Goal: Transaction & Acquisition: Purchase product/service

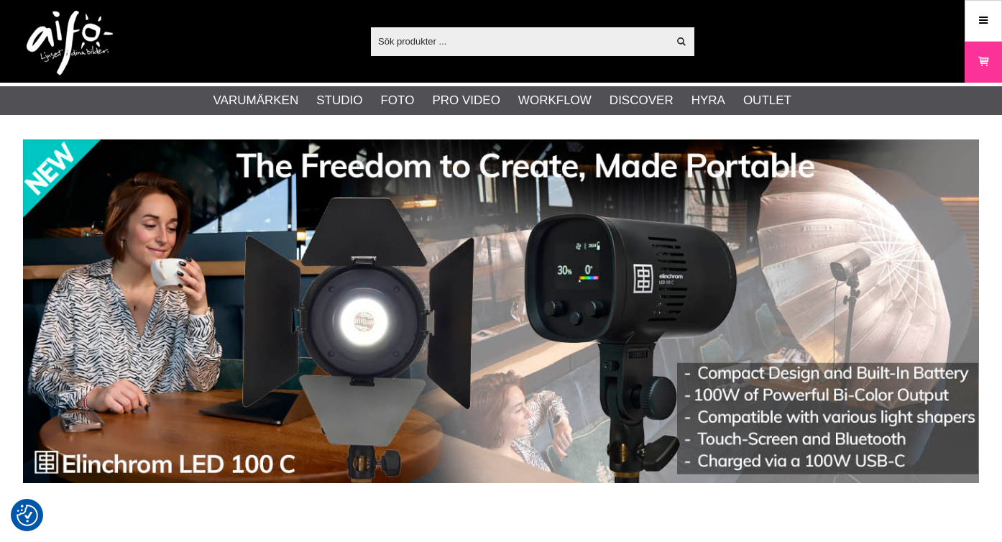
click at [431, 38] on input "text" at bounding box center [519, 41] width 297 height 22
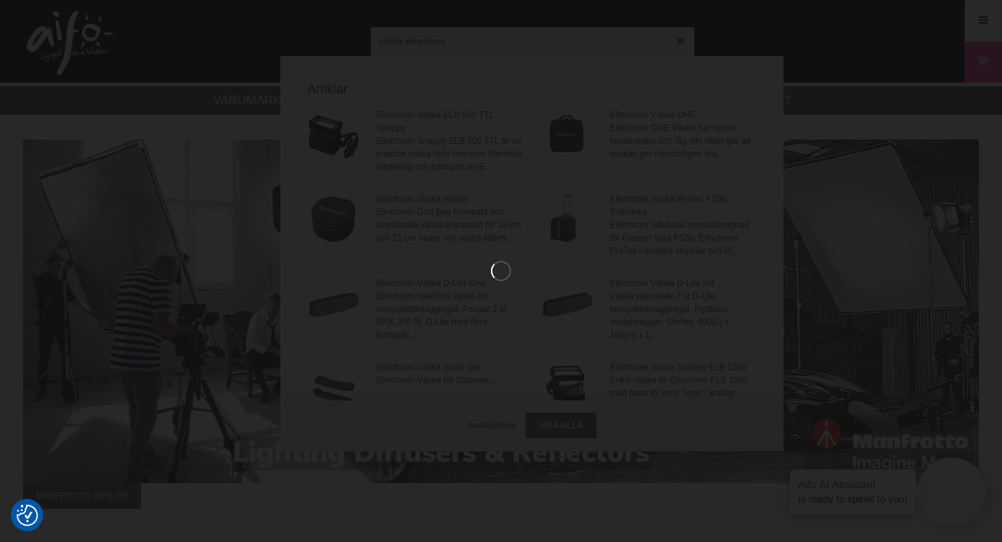
type input "väska elinchrom"
click at [431, 38] on div at bounding box center [501, 271] width 1002 height 542
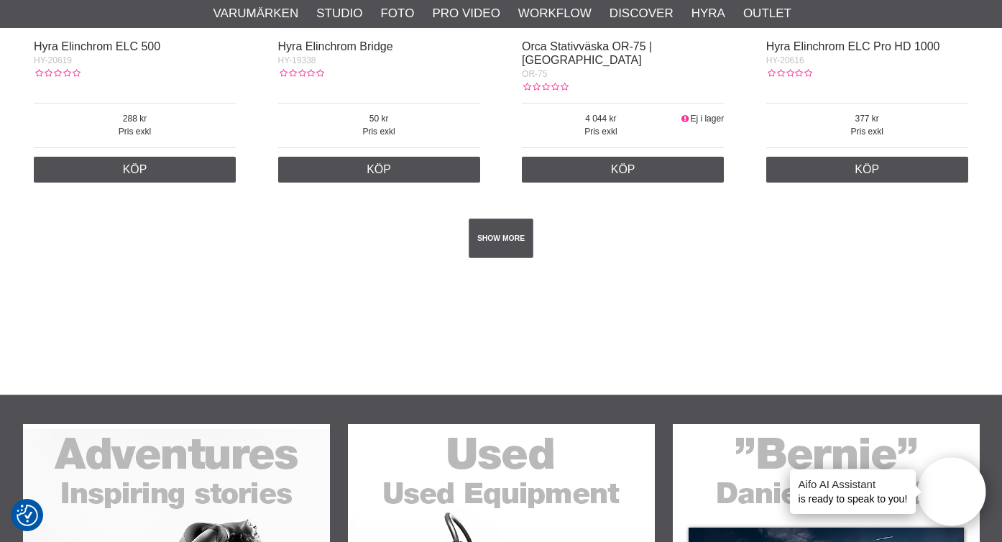
scroll to position [2661, 0]
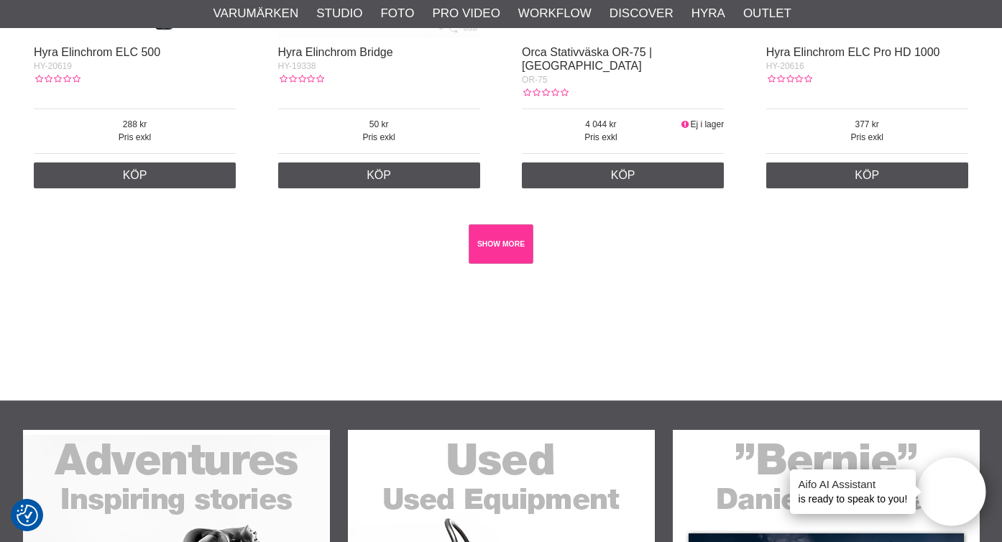
click at [506, 231] on link "SHOW MORE" at bounding box center [500, 244] width 65 height 40
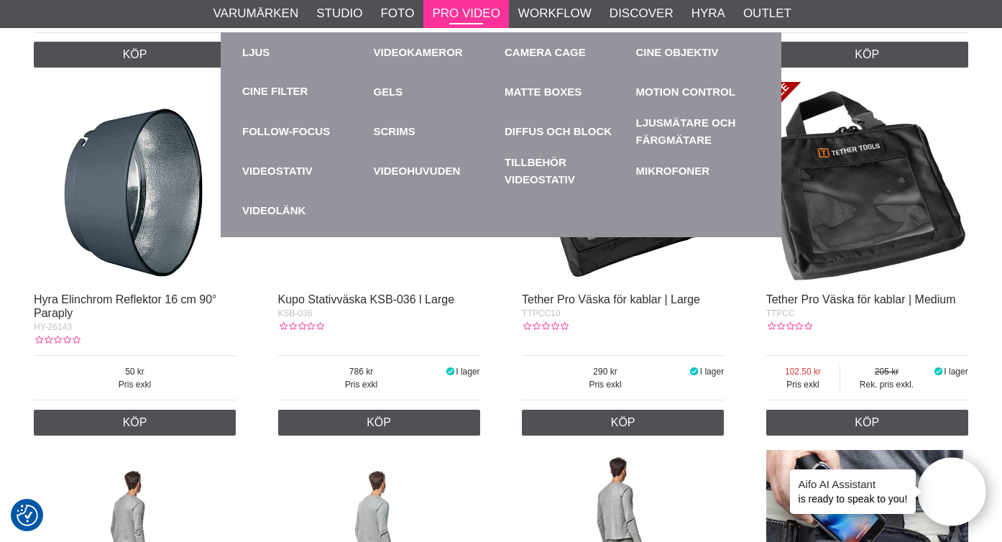
scroll to position [6040, 0]
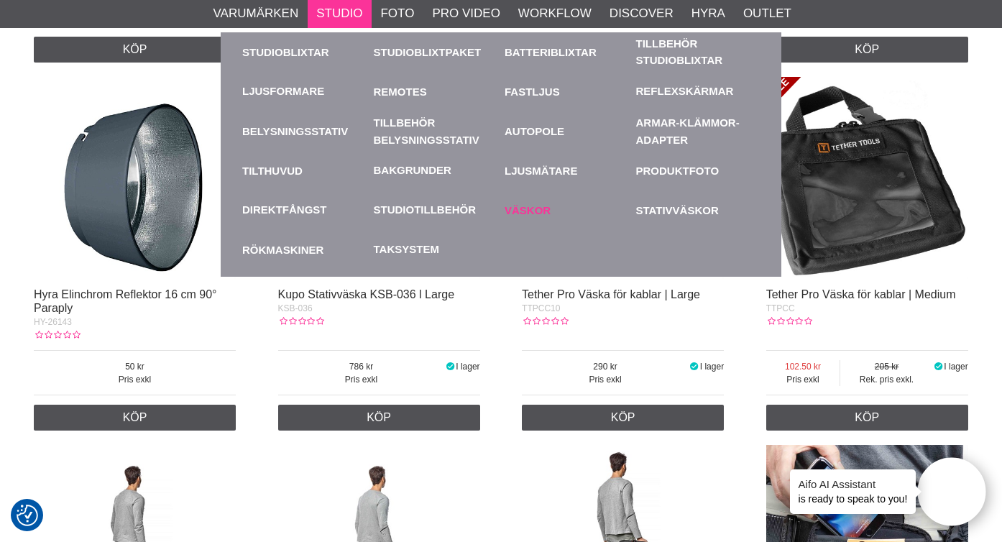
click at [542, 211] on link "Väskor" at bounding box center [566, 210] width 124 height 40
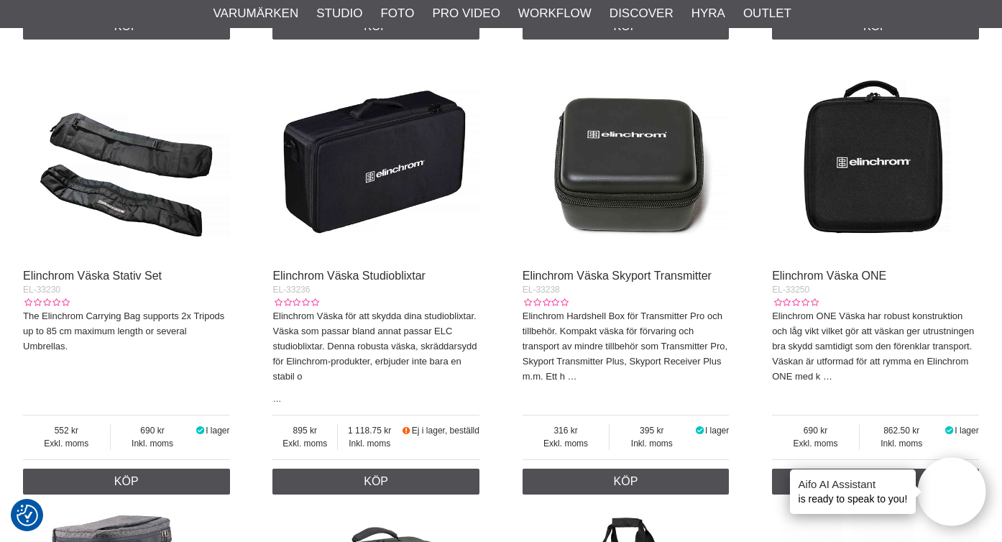
scroll to position [2408, 0]
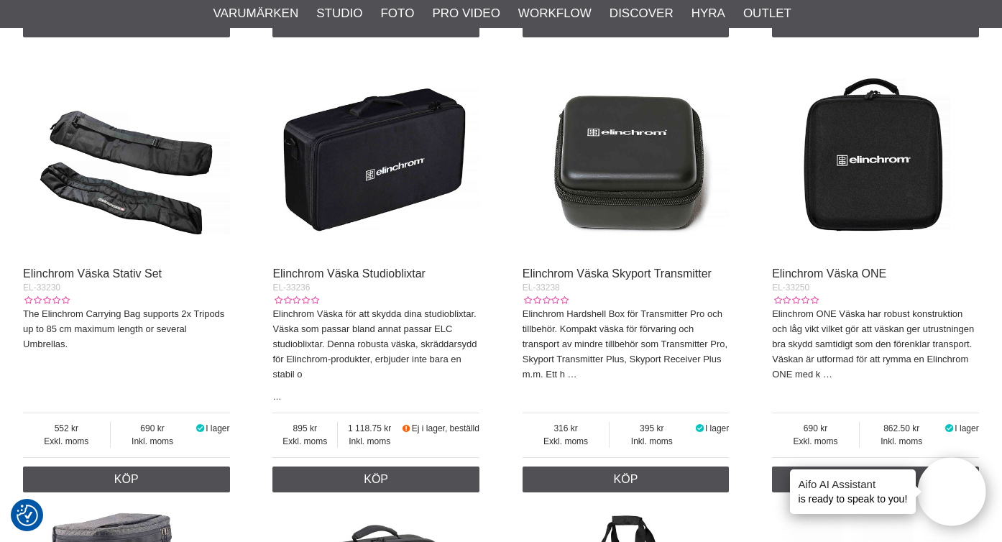
click at [333, 203] on img at bounding box center [375, 155] width 207 height 207
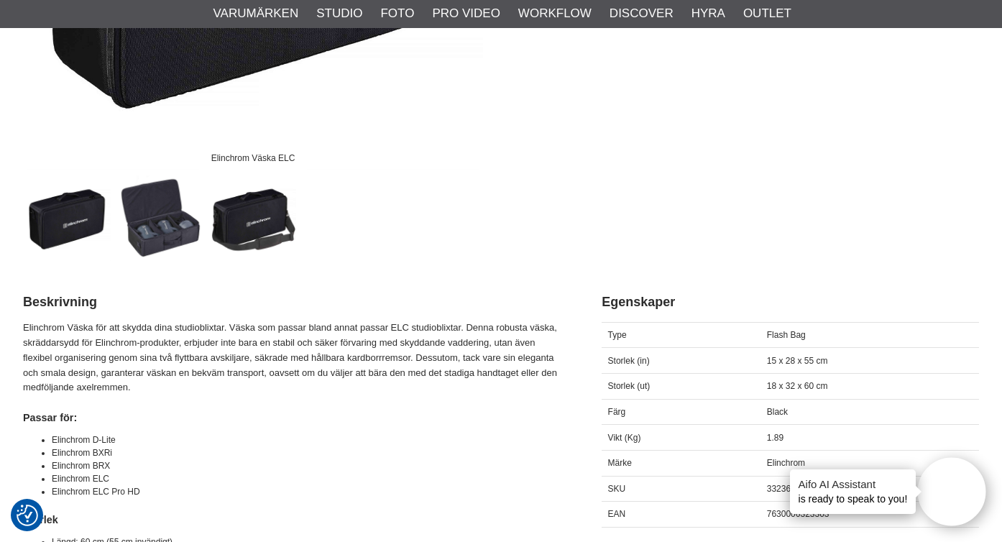
scroll to position [413, 0]
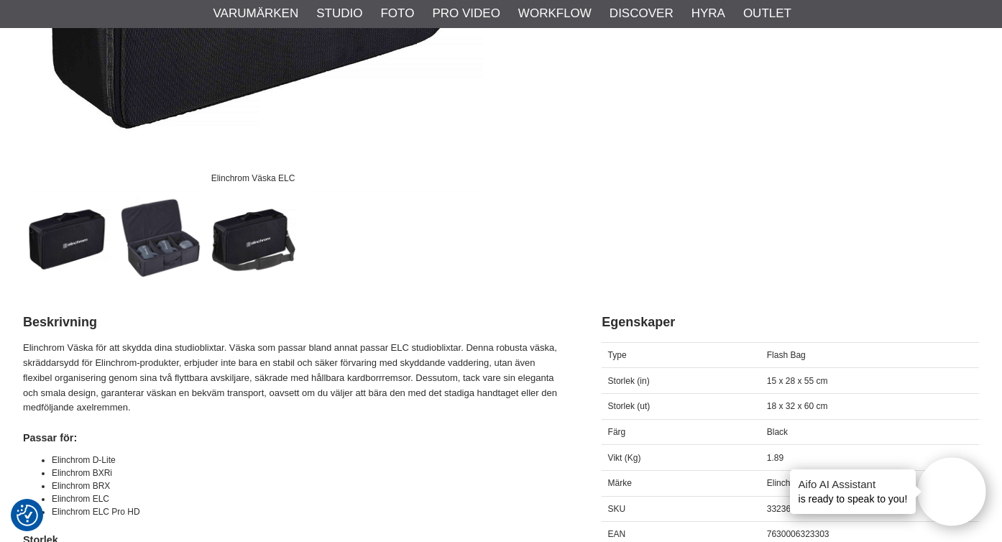
click at [157, 241] on img at bounding box center [160, 237] width 87 height 87
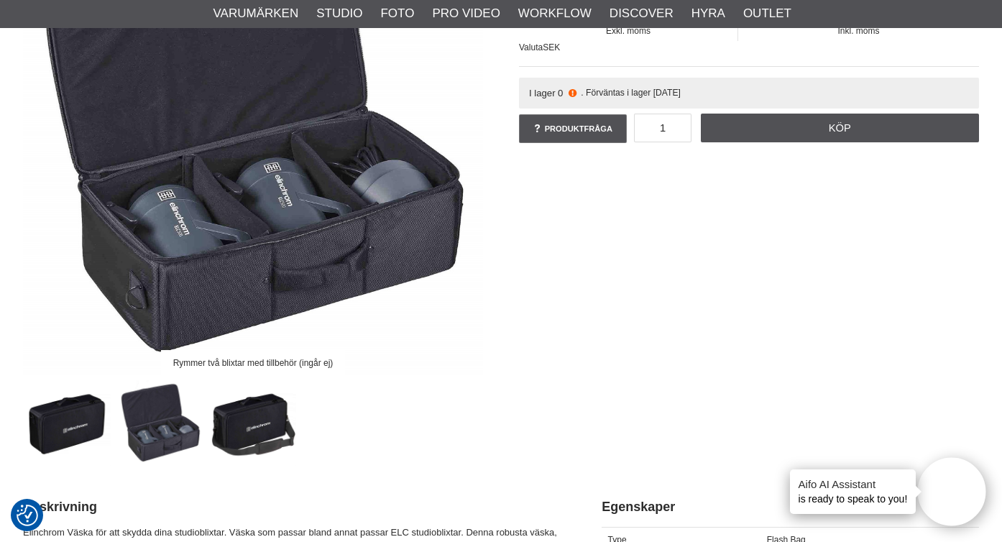
scroll to position [211, 0]
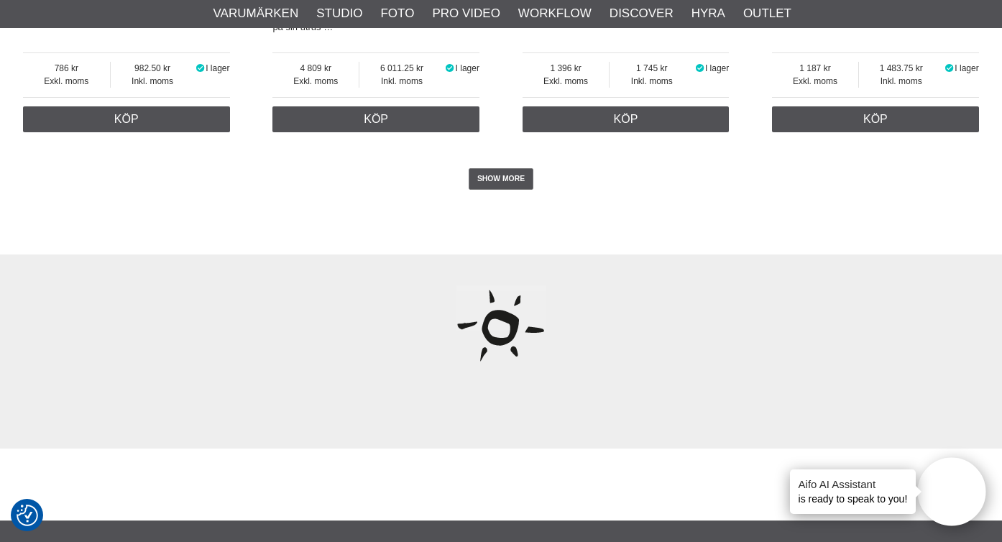
scroll to position [3689, 0]
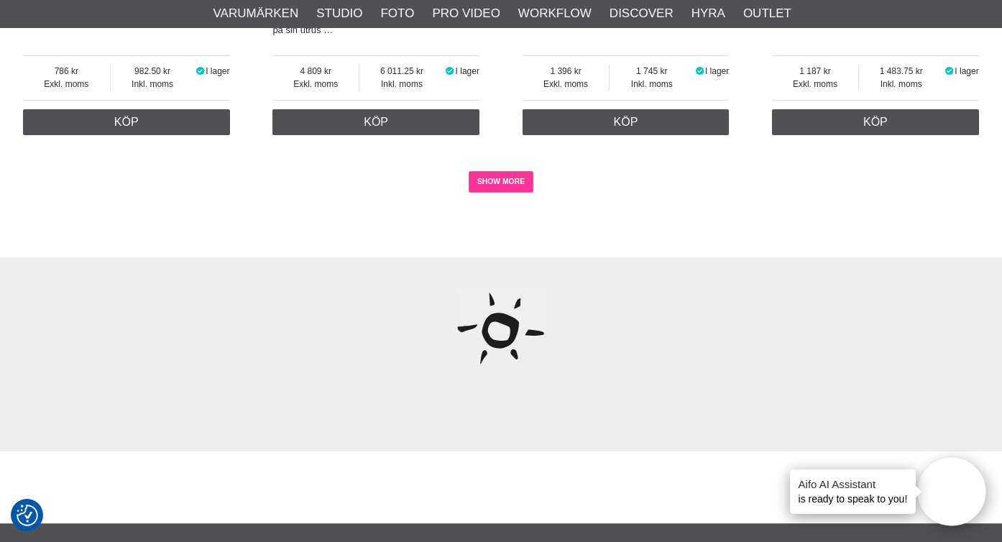
click at [499, 187] on link "SHOW MORE" at bounding box center [500, 182] width 65 height 22
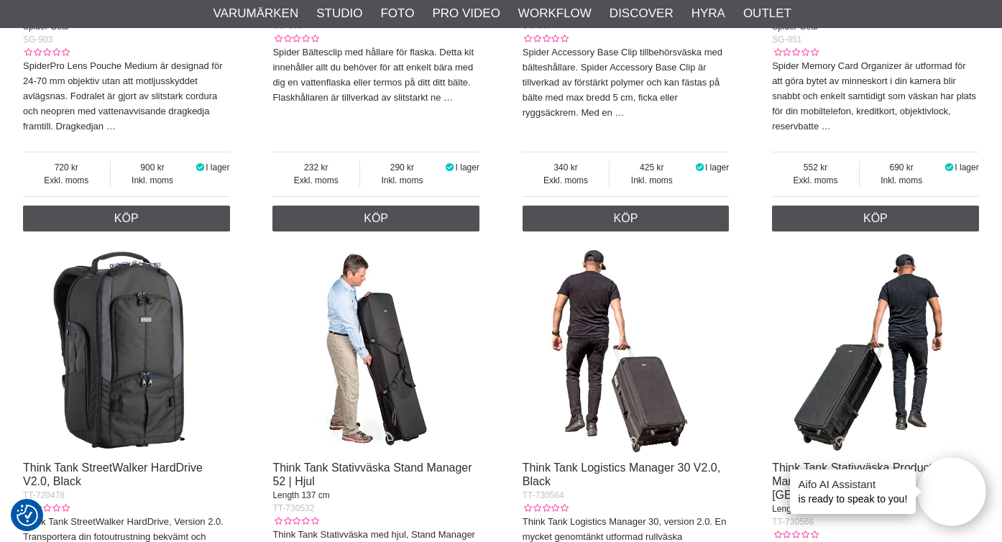
scroll to position [6264, 0]
